Goal: Find specific page/section: Find specific page/section

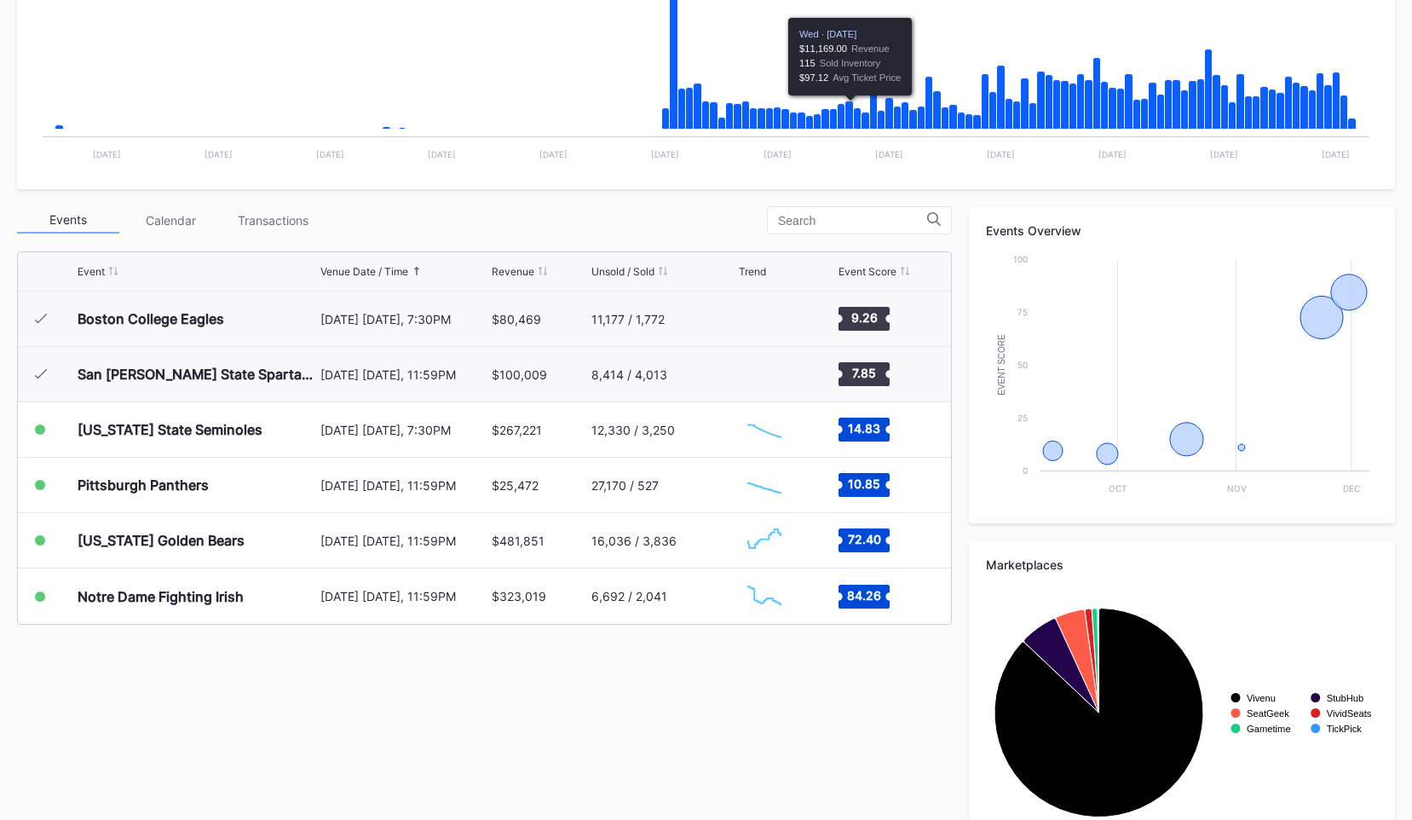
scroll to position [437, 0]
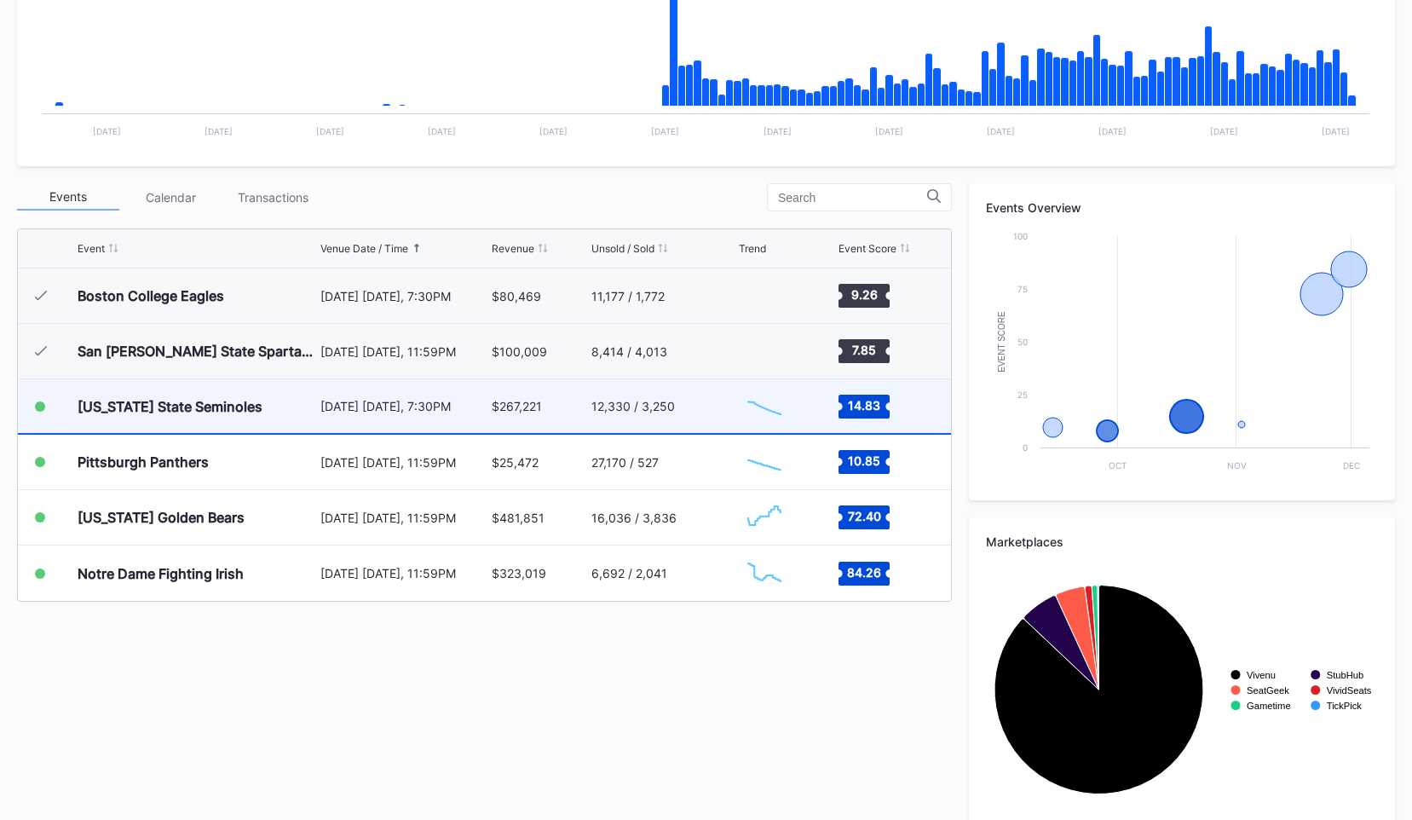
click at [260, 413] on div "[US_STATE] State Seminoles" at bounding box center [197, 406] width 239 height 54
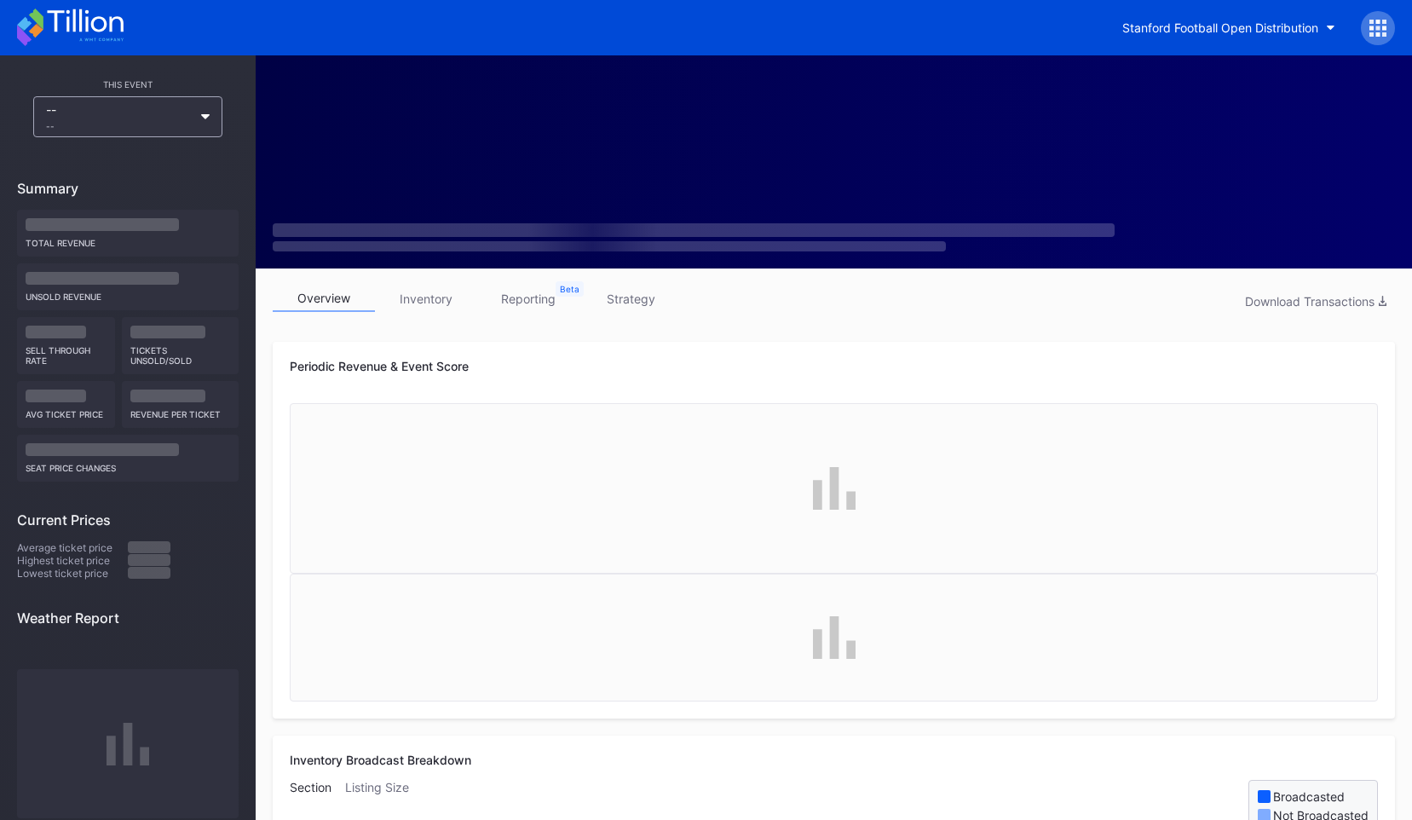
click at [435, 291] on link "inventory" at bounding box center [426, 299] width 102 height 26
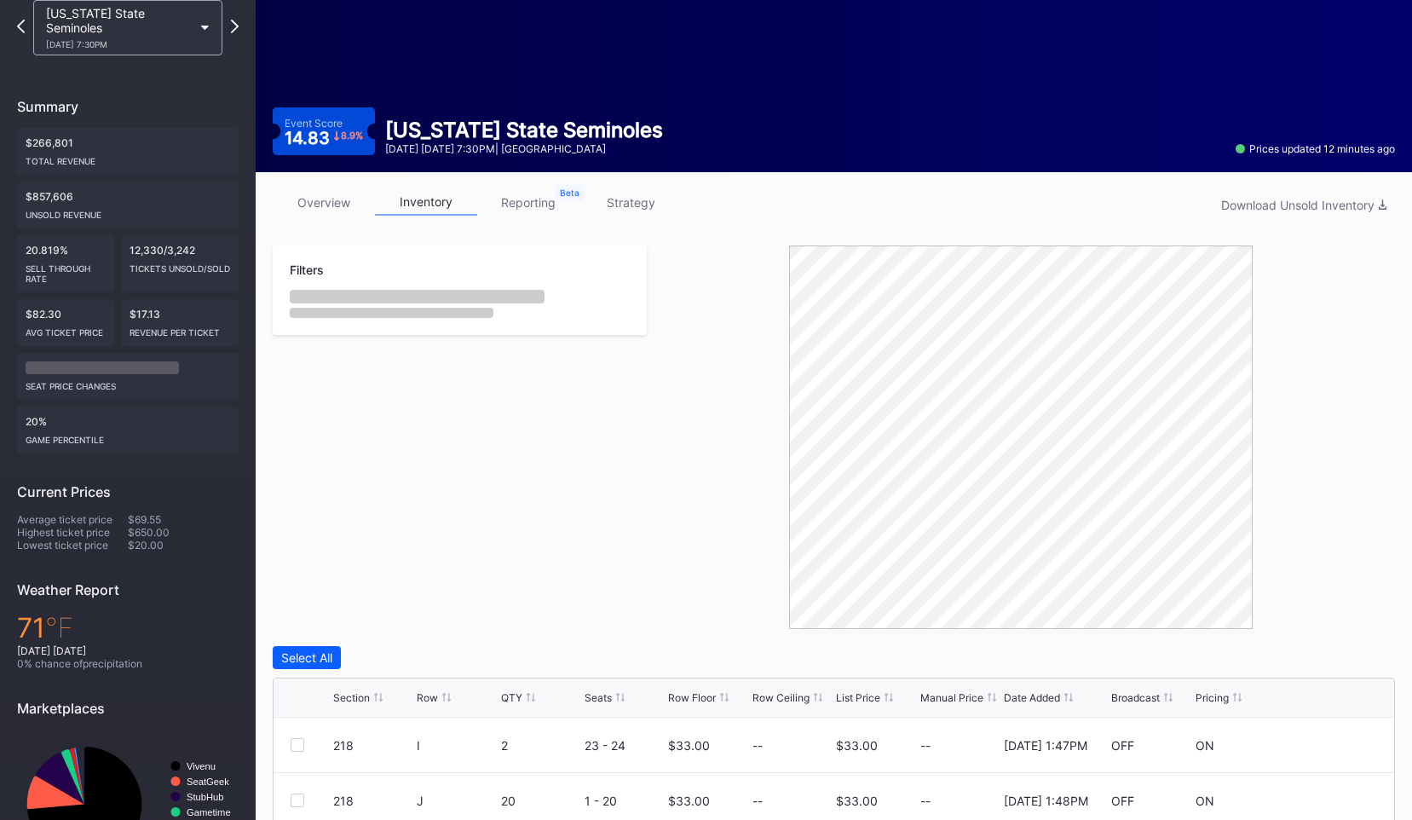
scroll to position [441, 0]
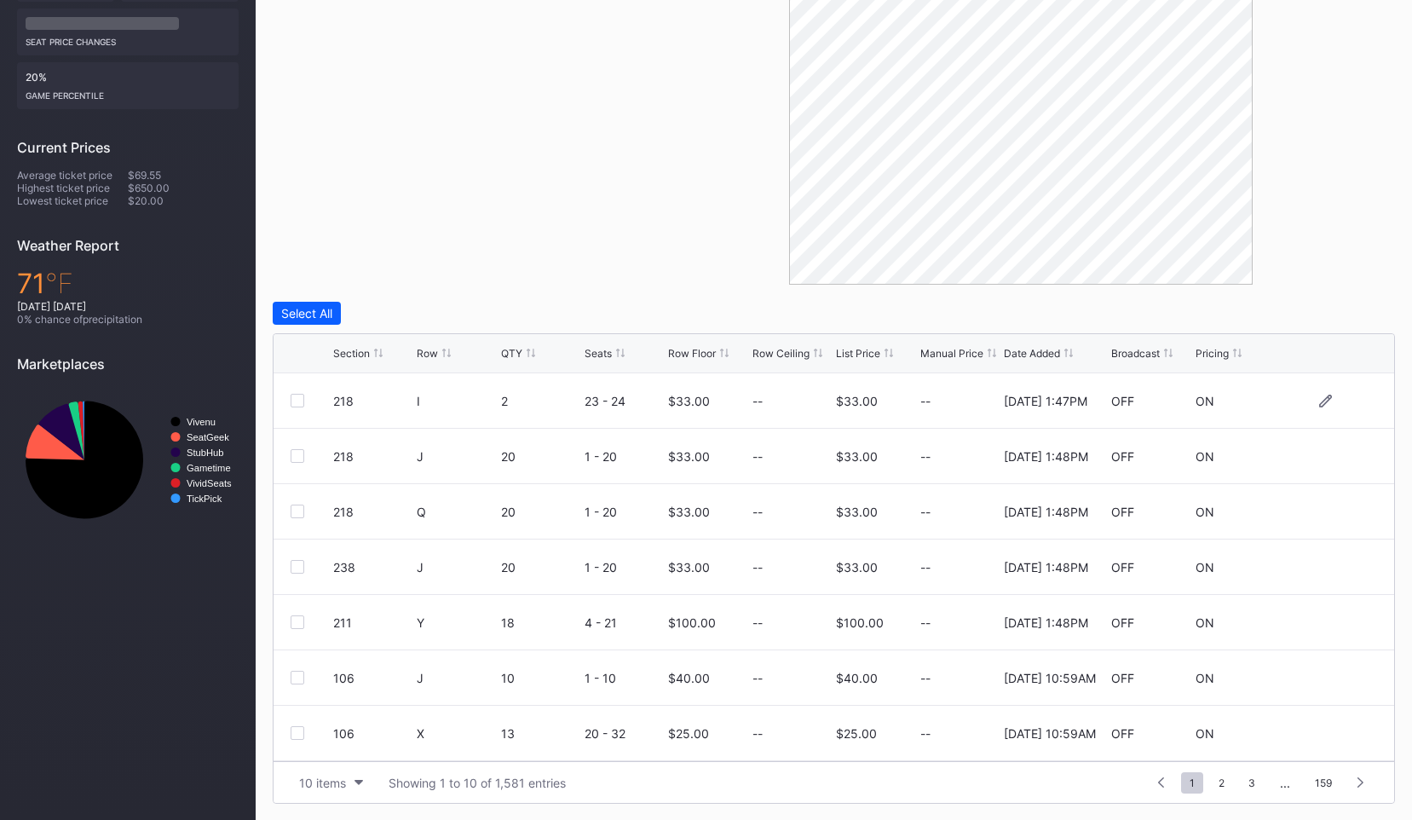
click at [297, 405] on div at bounding box center [298, 401] width 14 height 14
click at [1324, 400] on icon at bounding box center [1326, 401] width 13 height 13
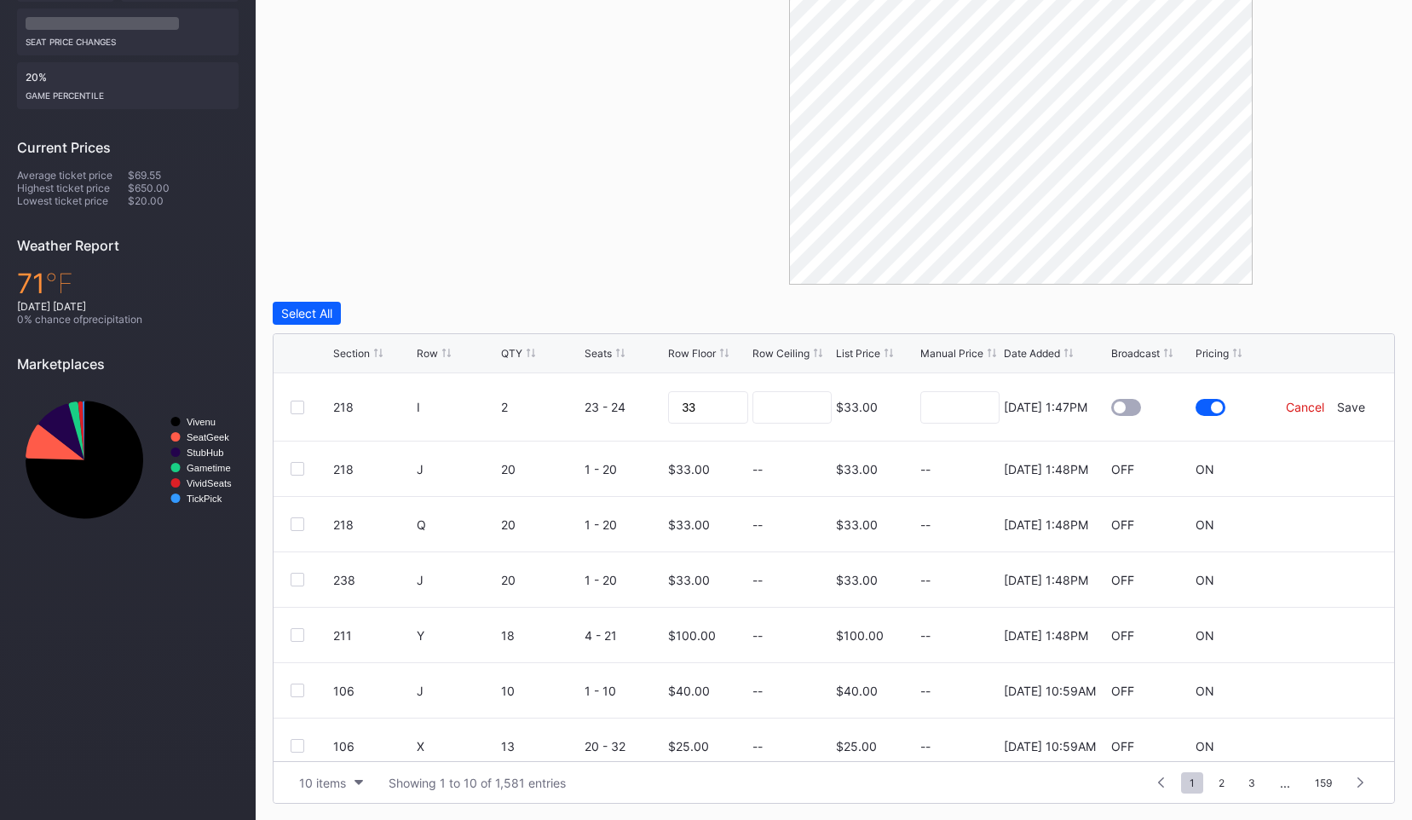
click at [1302, 410] on div "Cancel" at bounding box center [1305, 407] width 38 height 14
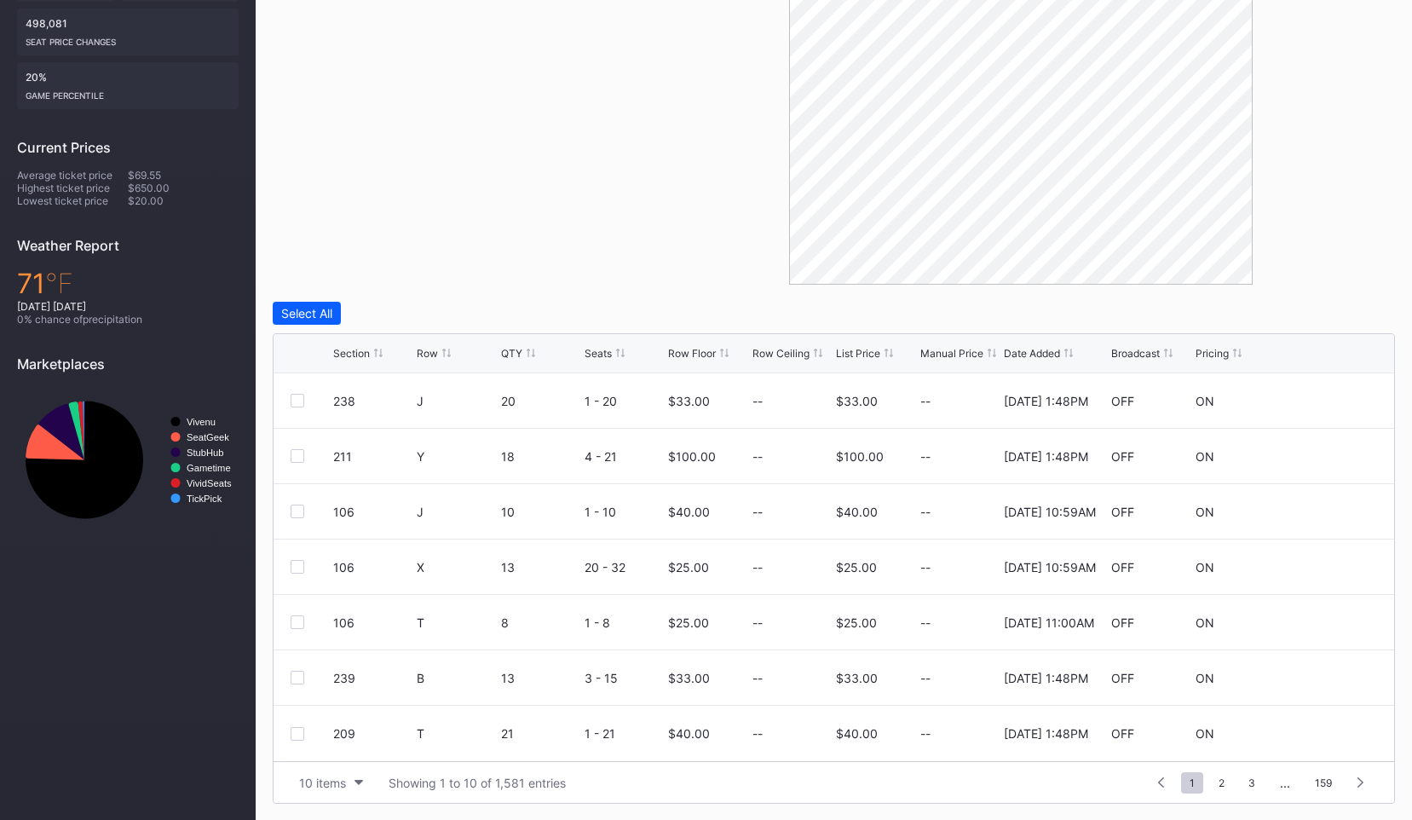
click at [436, 345] on div "Section Row QTY Seats Row Floor Row Ceiling List Price Manual Price Date Added …" at bounding box center [834, 353] width 1121 height 39
click at [436, 354] on div "Row" at bounding box center [427, 353] width 21 height 13
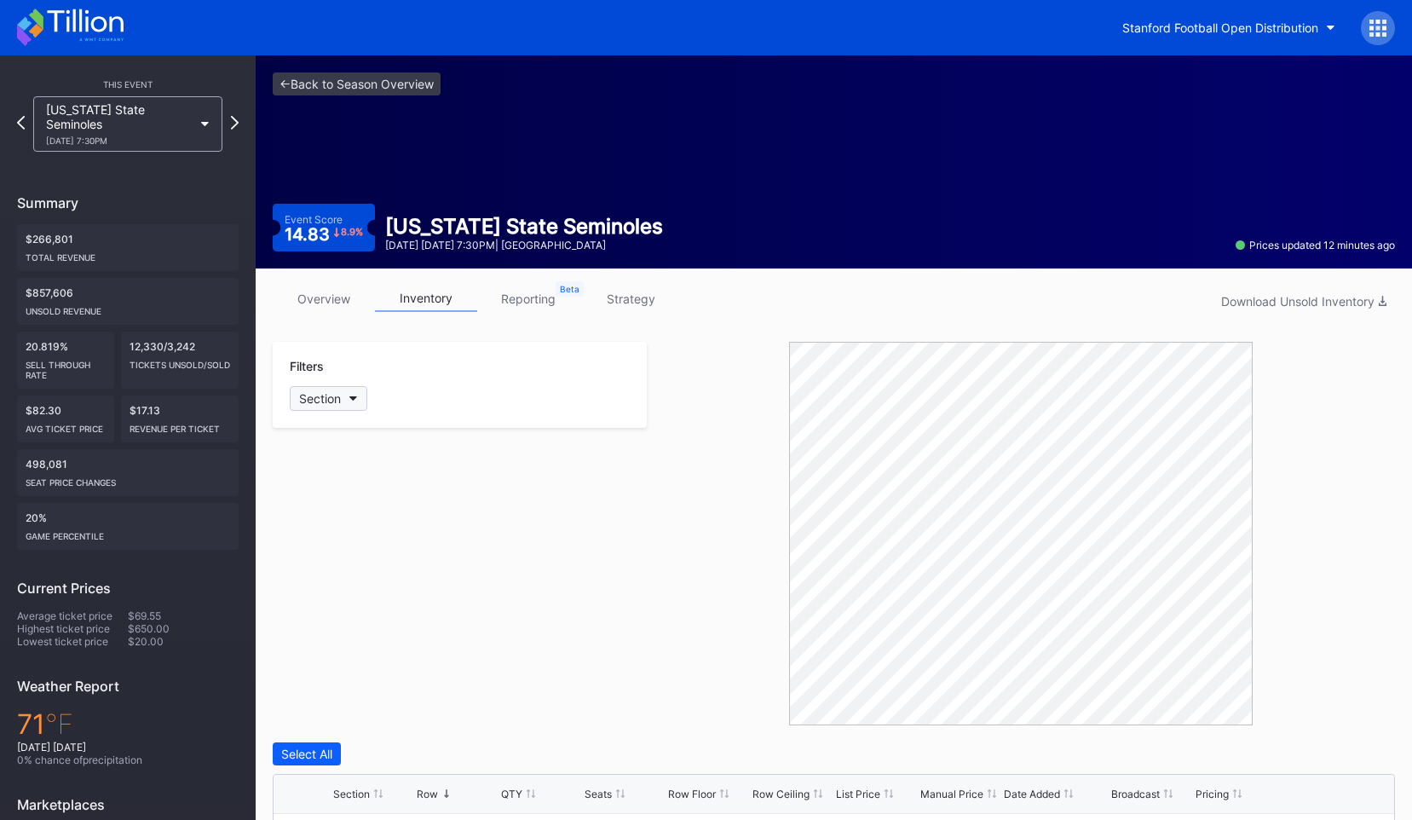
click at [342, 398] on button "Section" at bounding box center [329, 398] width 78 height 25
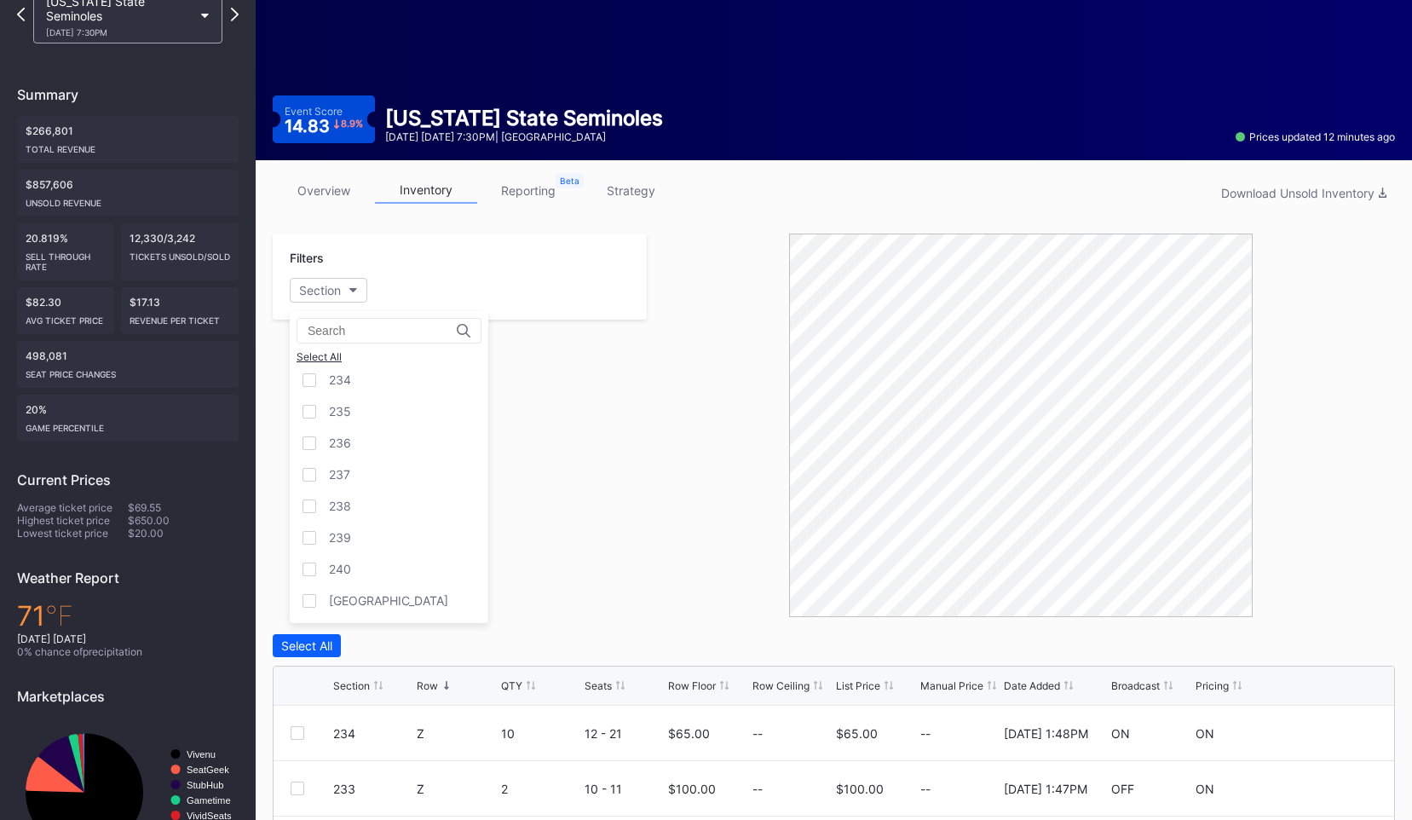
scroll to position [234, 0]
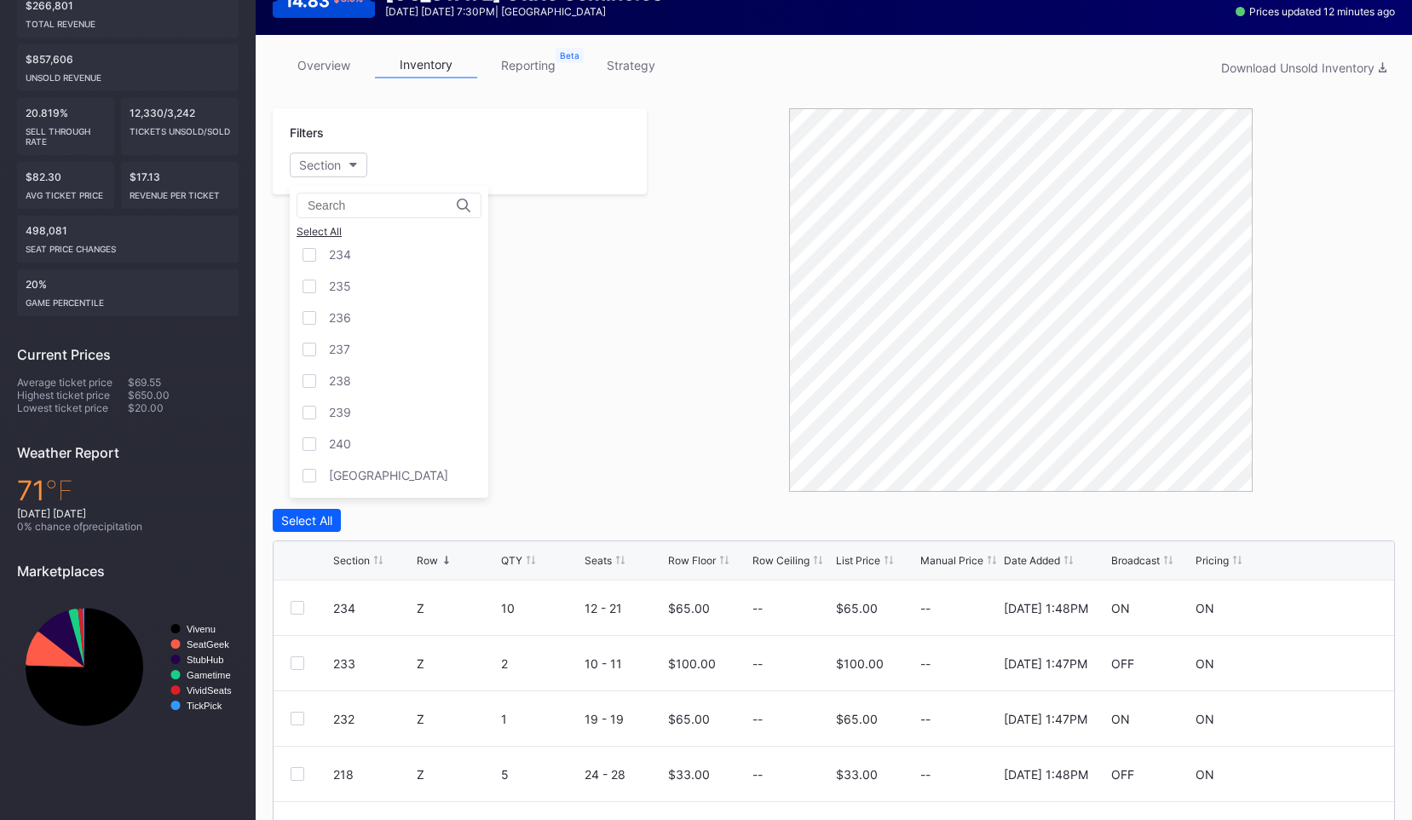
click at [339, 211] on input at bounding box center [382, 206] width 149 height 14
type input "A"
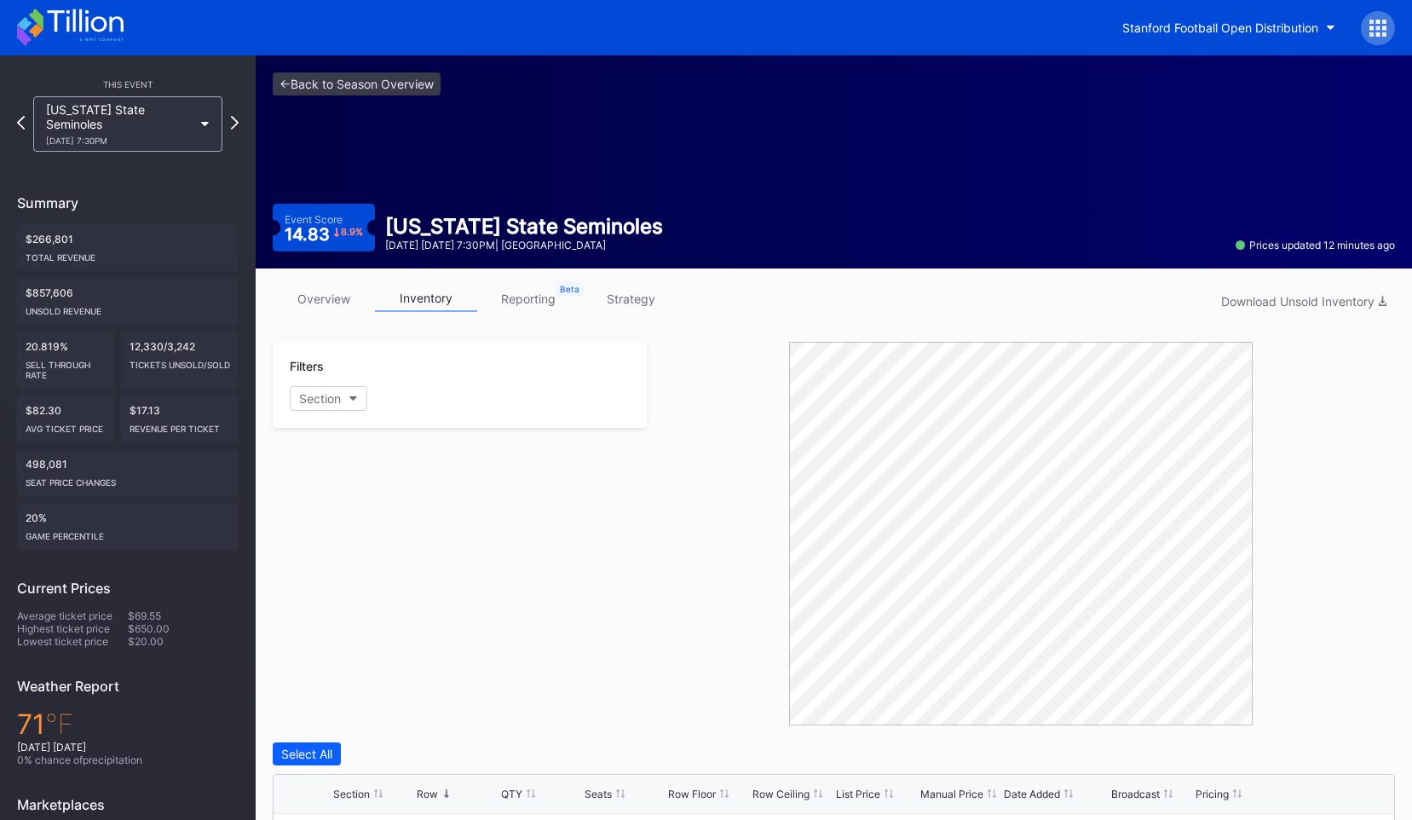
click at [341, 290] on link "overview" at bounding box center [324, 299] width 102 height 26
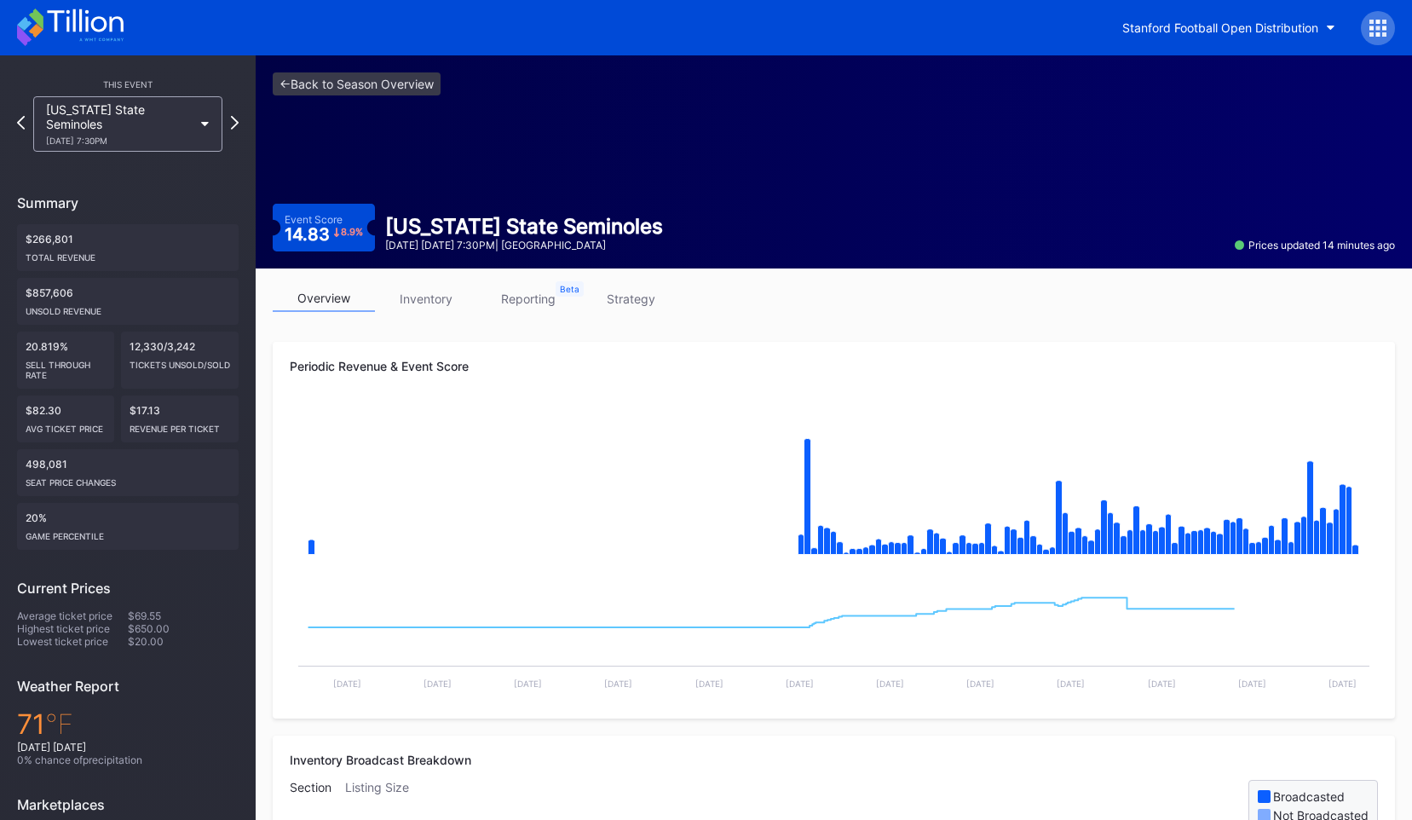
click at [423, 297] on link "inventory" at bounding box center [426, 299] width 102 height 26
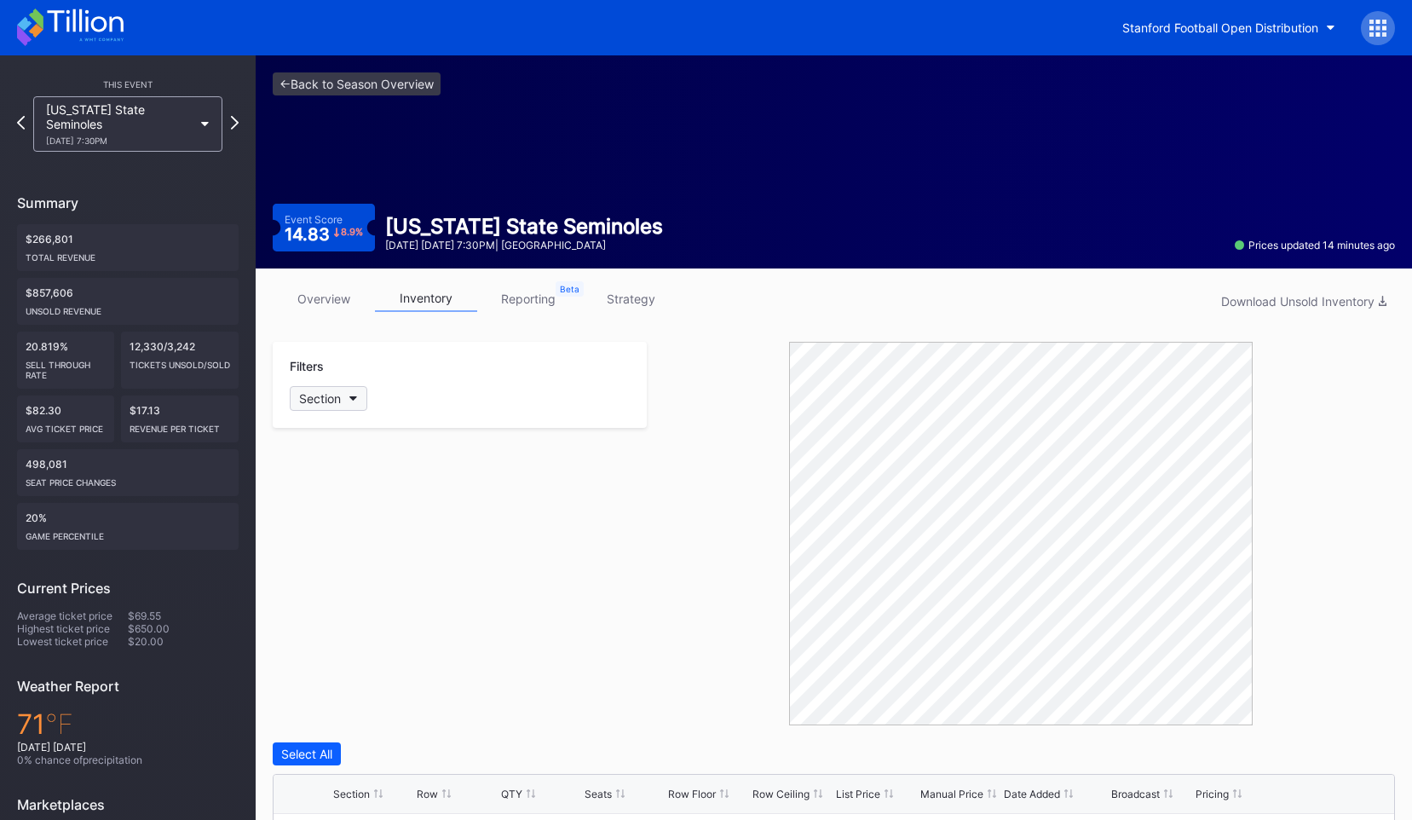
click at [349, 401] on button "Section" at bounding box center [329, 398] width 78 height 25
click at [334, 302] on link "overview" at bounding box center [324, 299] width 102 height 26
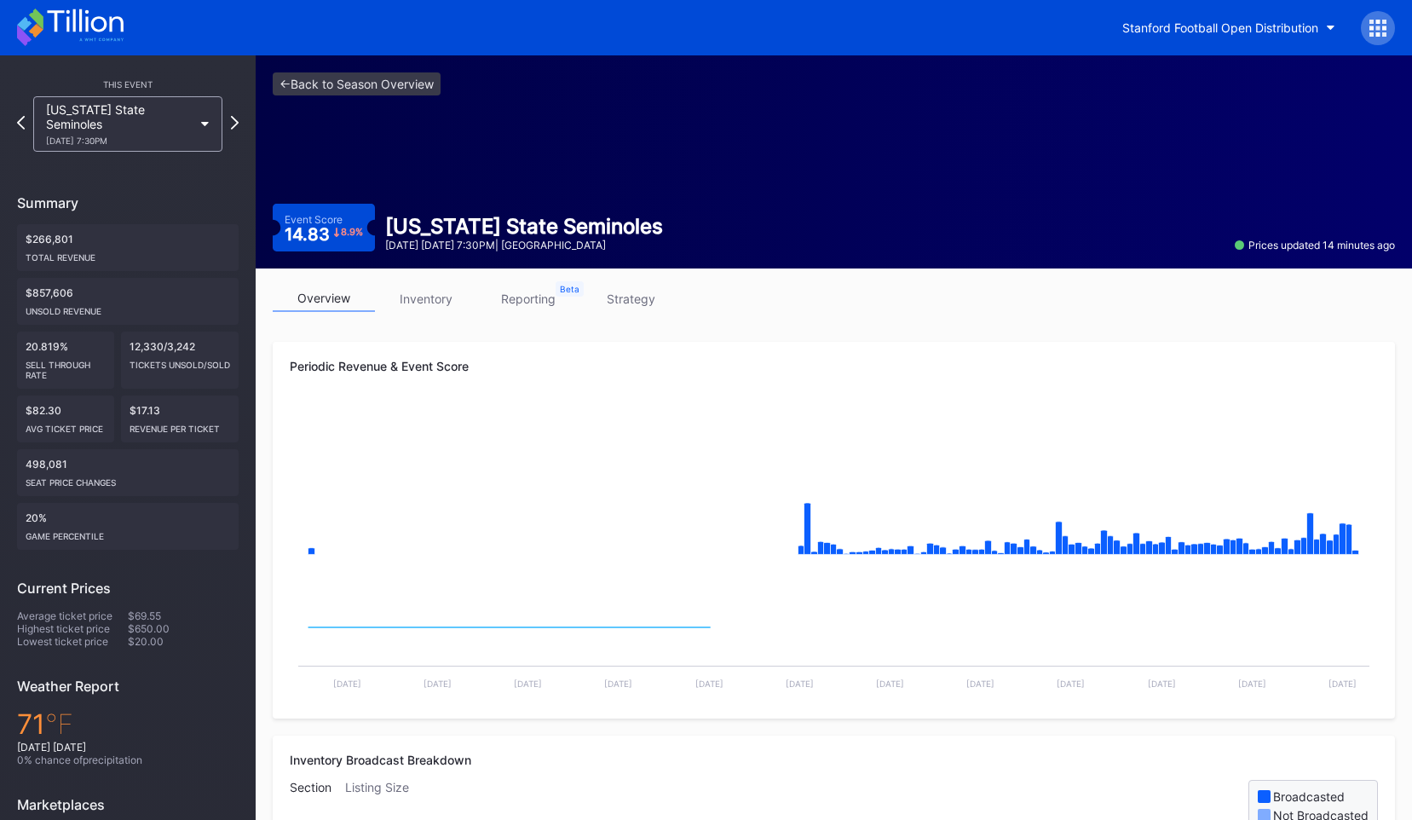
click at [391, 297] on link "inventory" at bounding box center [426, 299] width 102 height 26
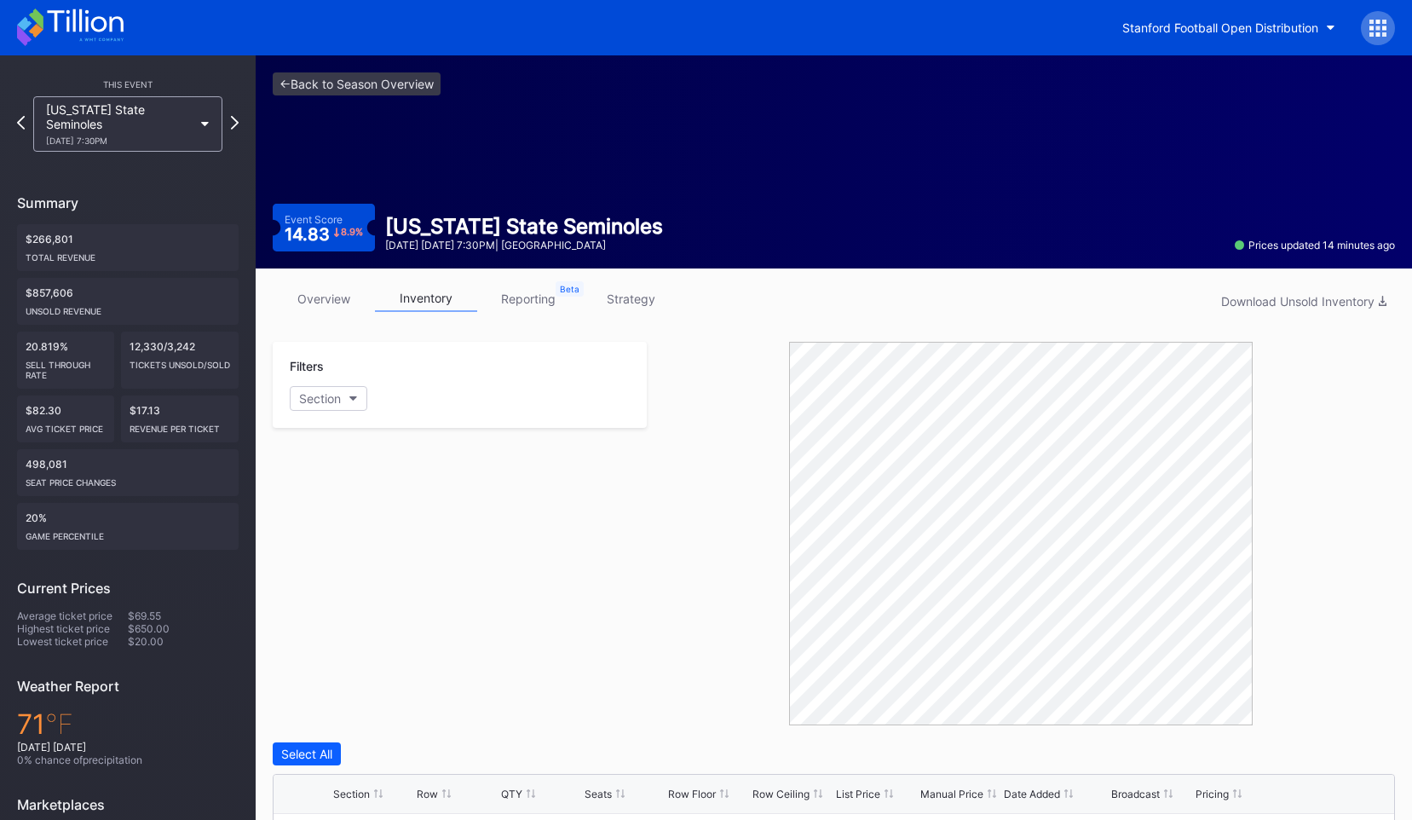
click at [329, 298] on link "overview" at bounding box center [324, 299] width 102 height 26
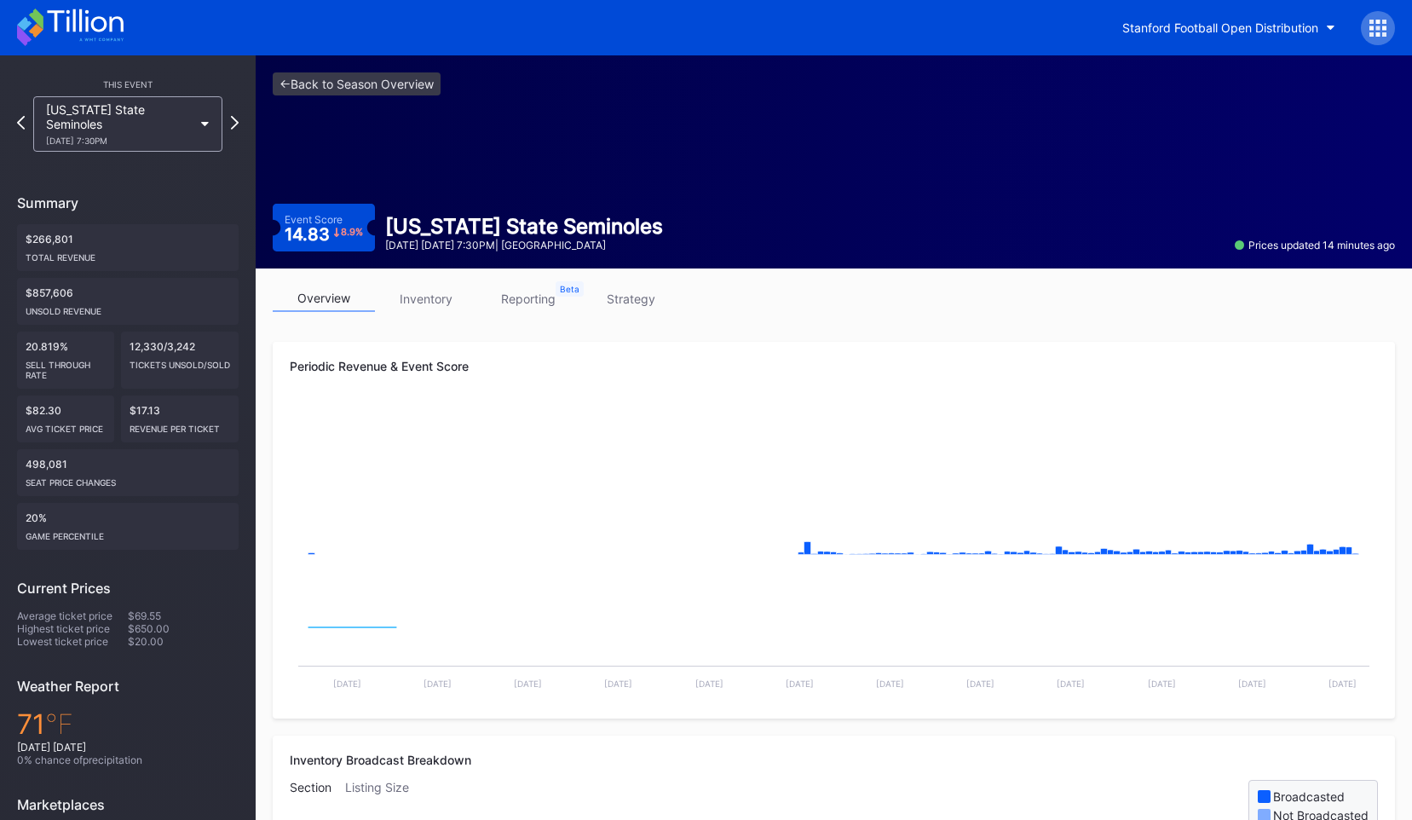
click at [436, 304] on link "inventory" at bounding box center [426, 299] width 102 height 26
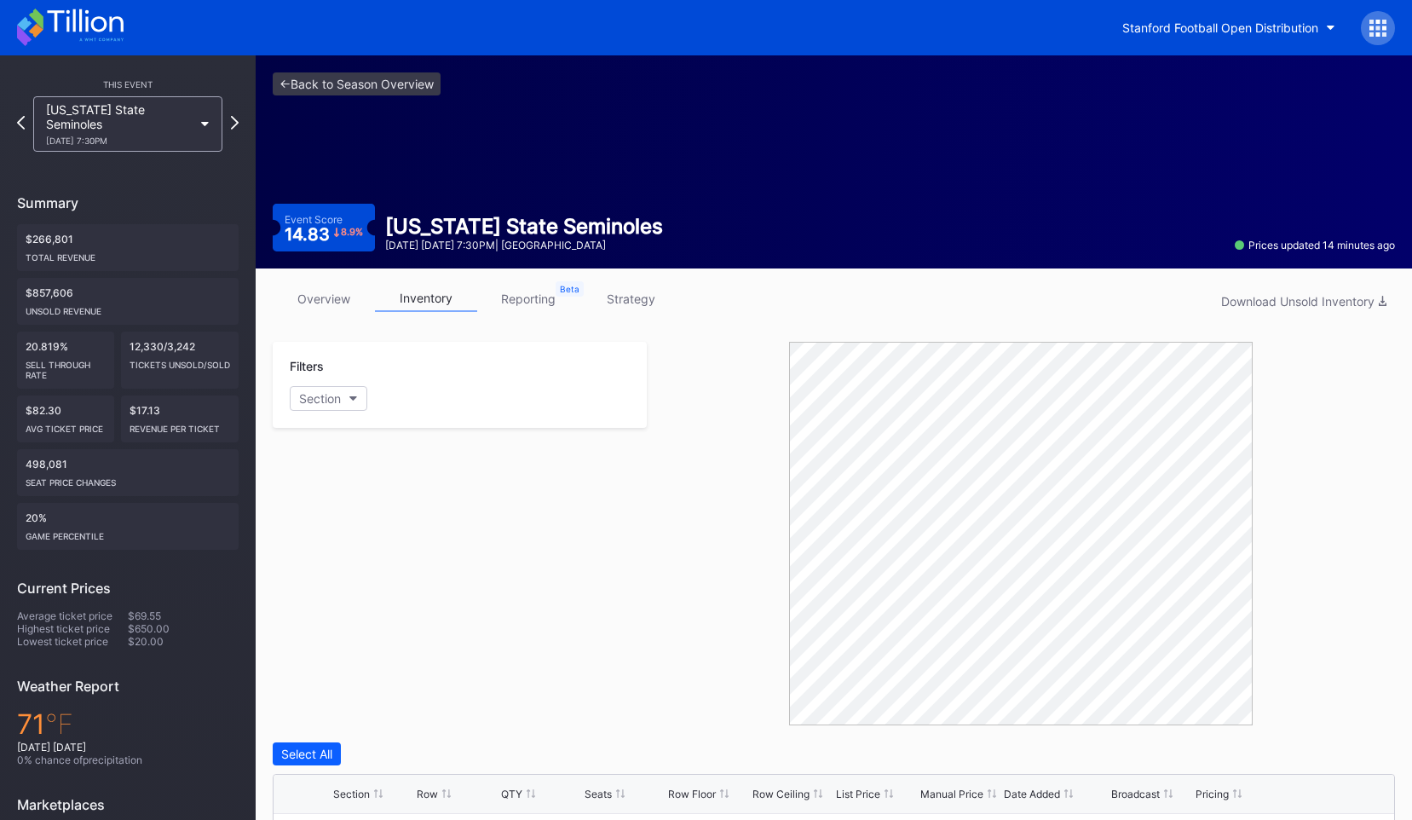
click at [333, 306] on link "overview" at bounding box center [324, 299] width 102 height 26
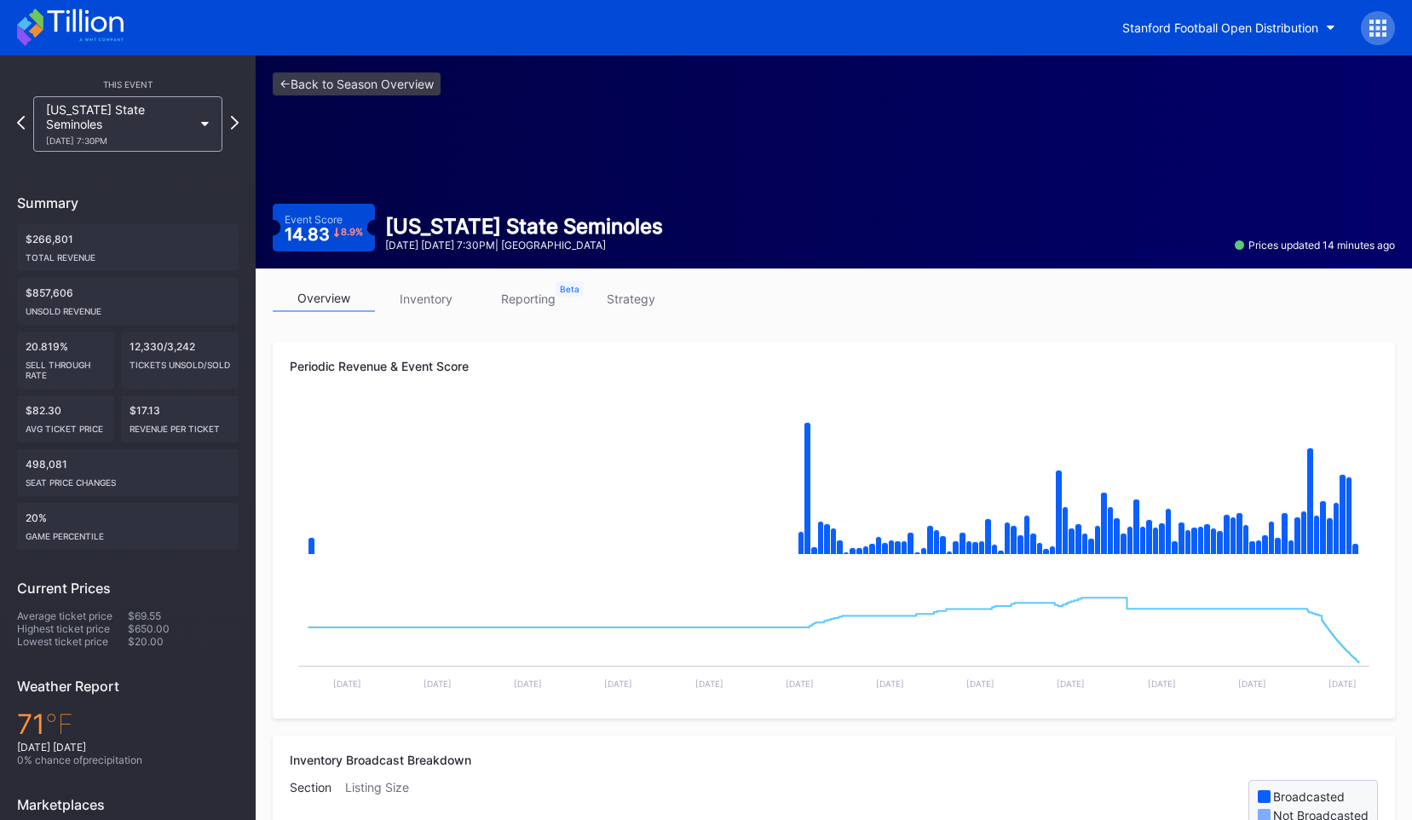
click at [430, 303] on link "inventory" at bounding box center [426, 299] width 102 height 26
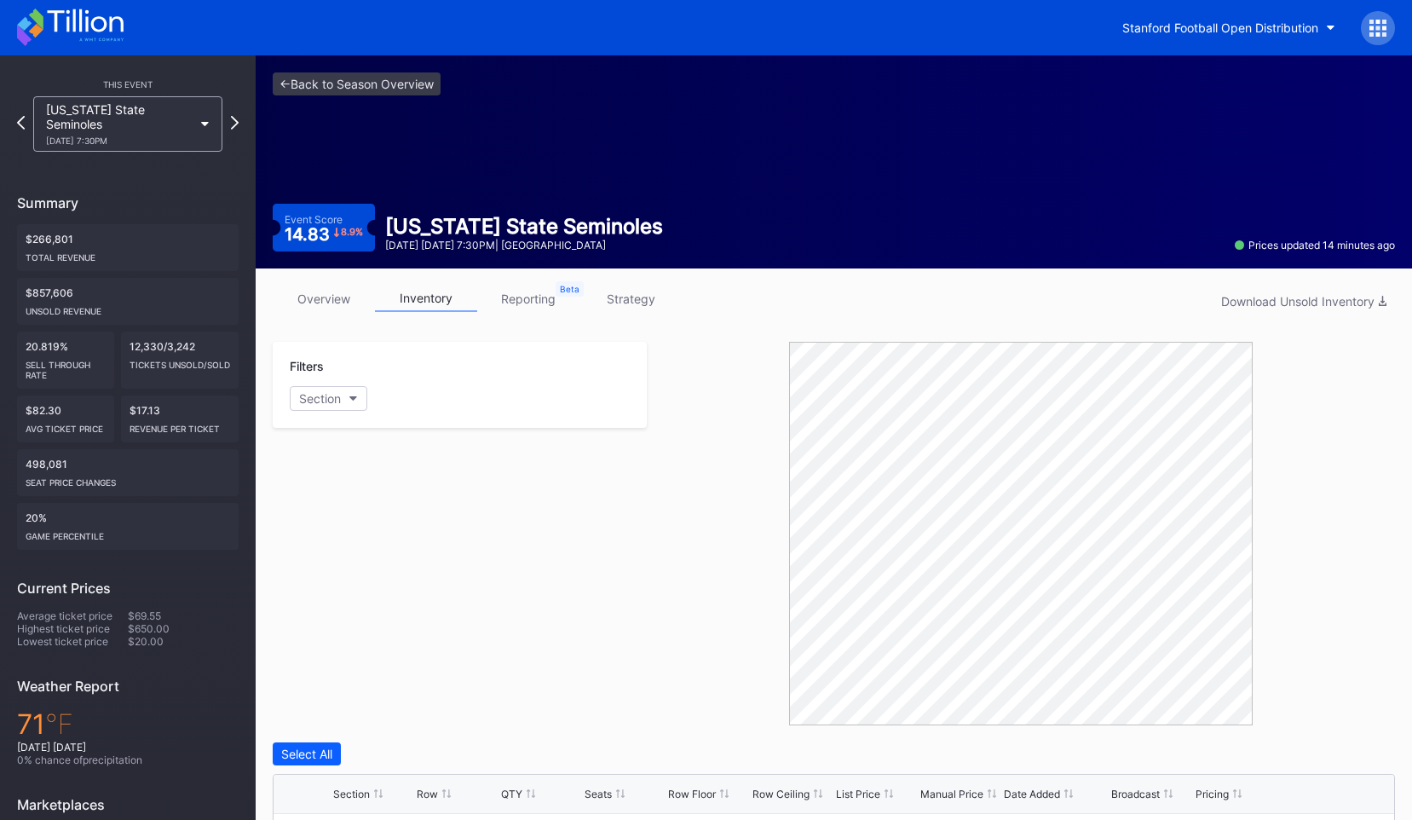
click at [155, 114] on div "[US_STATE] State Seminoles [DATE] 7:30PM" at bounding box center [119, 123] width 147 height 43
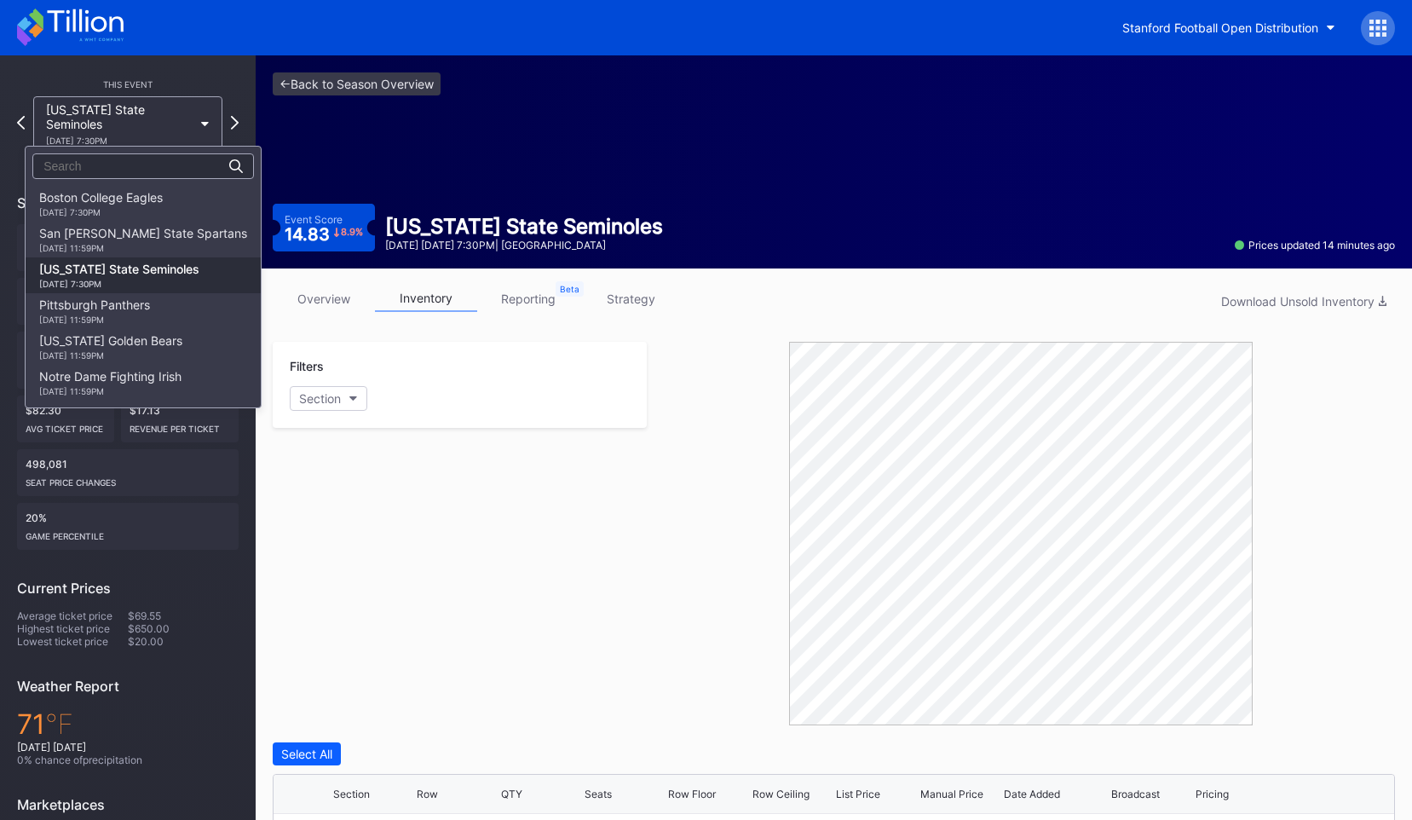
click at [142, 285] on div "[DATE] 7:30PM" at bounding box center [119, 284] width 160 height 10
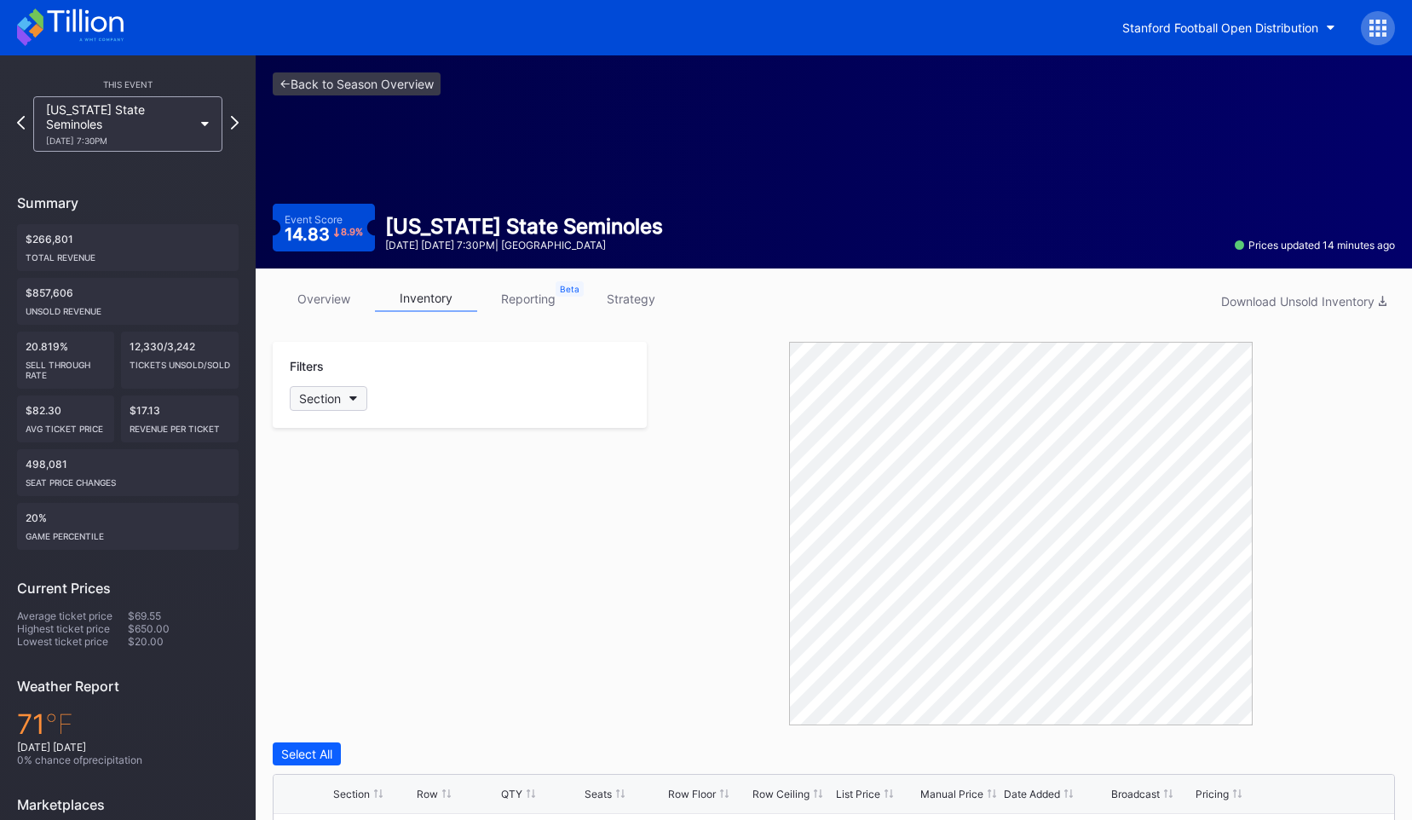
click at [312, 391] on div "Section" at bounding box center [320, 398] width 42 height 14
type input "206"
click at [331, 487] on div "206" at bounding box center [340, 494] width 22 height 14
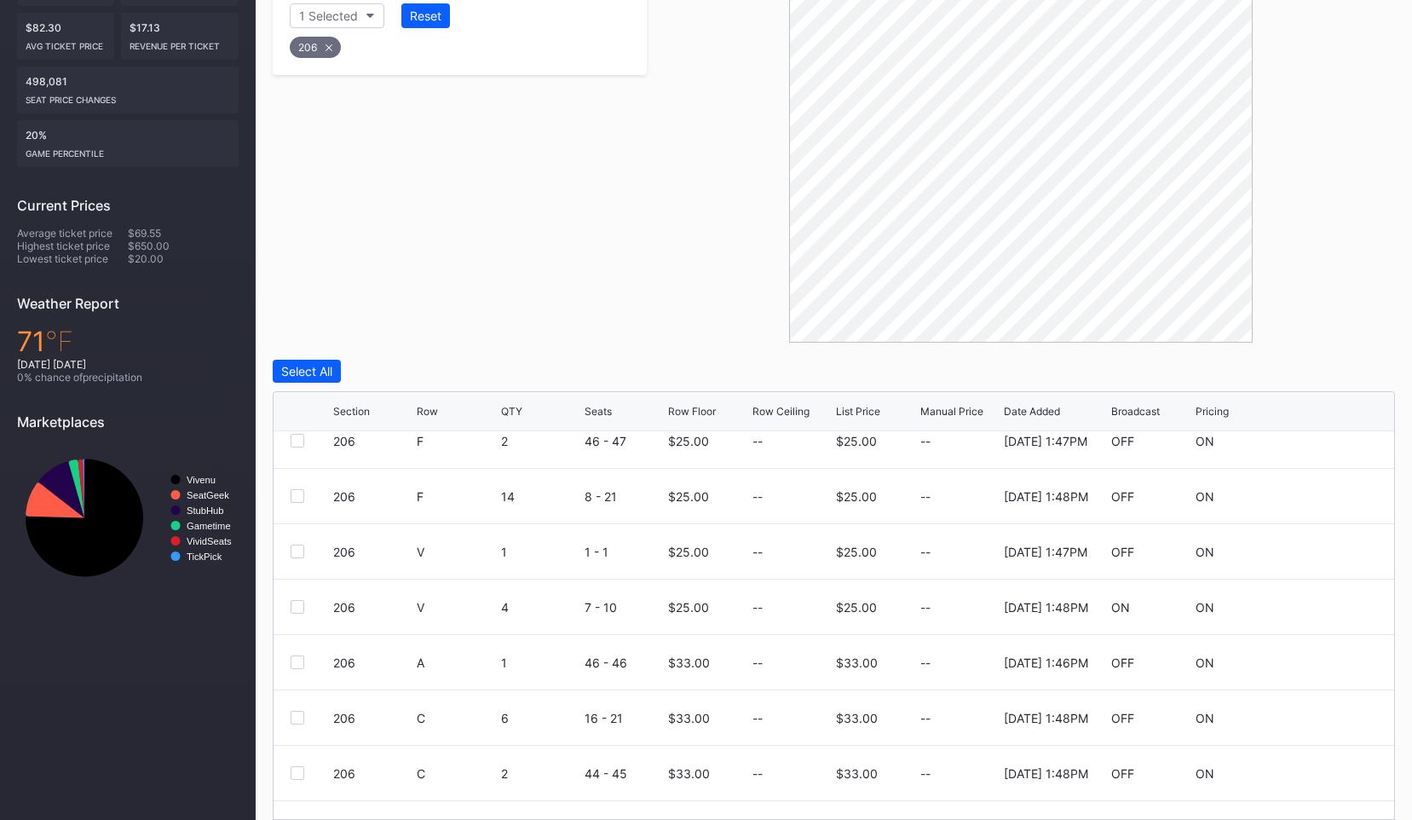
scroll to position [15, 0]
